Goal: Task Accomplishment & Management: Manage account settings

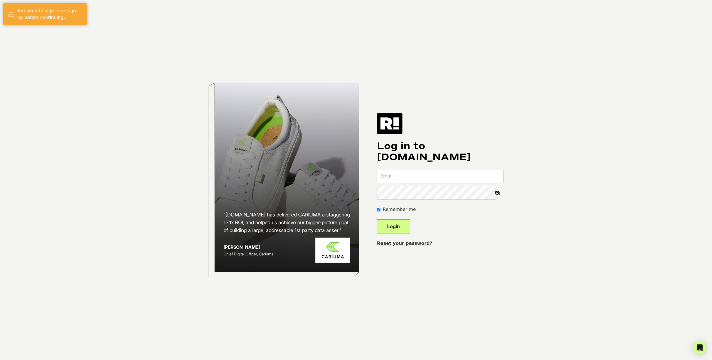
type input "[PERSON_NAME][EMAIL_ADDRESS][DOMAIN_NAME]"
click at [405, 224] on button "Login" at bounding box center [393, 226] width 33 height 14
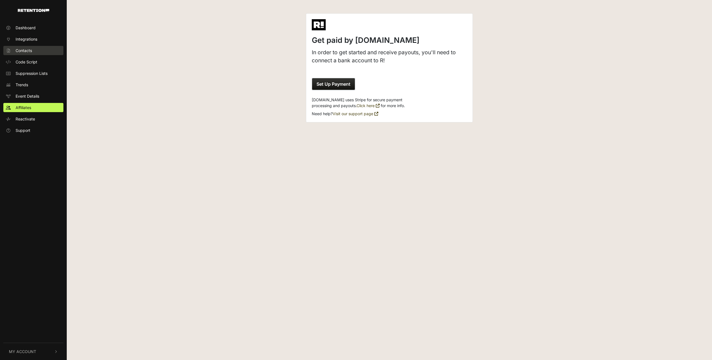
drag, startPoint x: 138, startPoint y: 80, endPoint x: 61, endPoint y: 50, distance: 82.4
click at [138, 80] on div "Get paid by [DOMAIN_NAME] In order to get started and receive payouts, you'll n…" at bounding box center [389, 61] width 645 height 122
click at [28, 28] on span "Dashboard" at bounding box center [26, 28] width 20 height 6
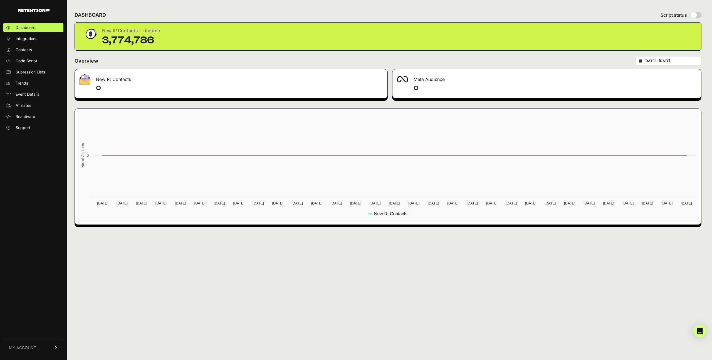
click at [279, 9] on div "DASHBOARD Script status" at bounding box center [388, 15] width 627 height 14
click at [137, 11] on div "DASHBOARD Script status" at bounding box center [388, 15] width 627 height 14
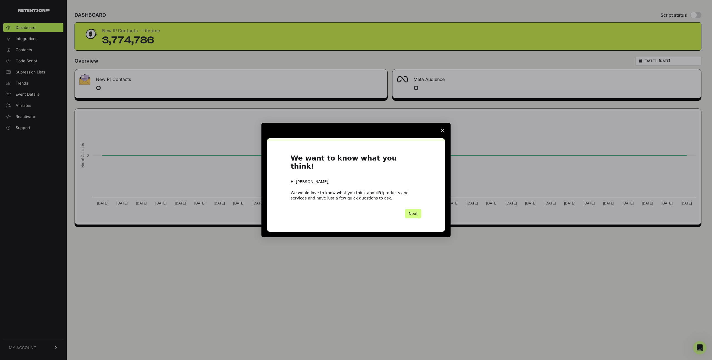
click at [443, 132] on icon "Close survey" at bounding box center [442, 130] width 3 height 3
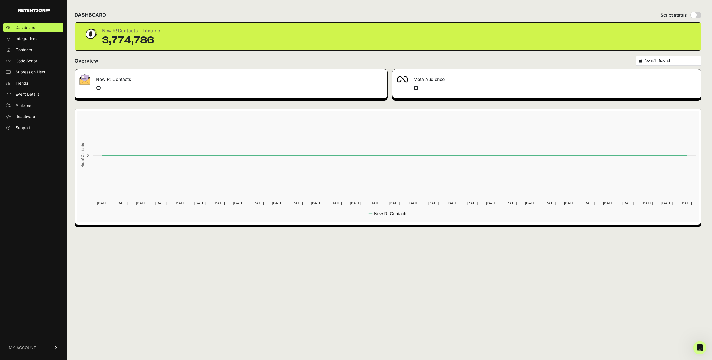
click at [366, 246] on div "DASHBOARD Script status New R! Contacts - Lifetime 3,774,786 Overview 2025-08-1…" at bounding box center [388, 180] width 642 height 360
